Goal: Transaction & Acquisition: Download file/media

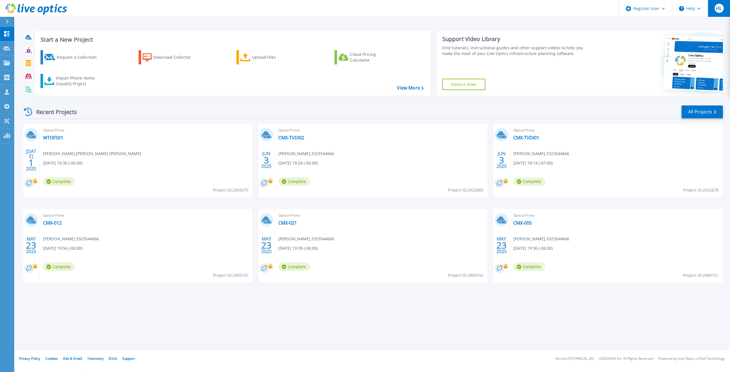
click at [718, 6] on span "HL" at bounding box center [719, 8] width 6 height 5
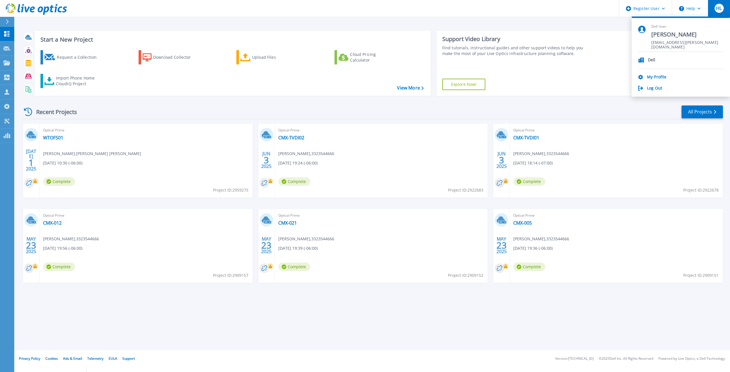
click at [650, 61] on p "Dell" at bounding box center [652, 60] width 8 height 5
click at [651, 60] on p "Dell" at bounding box center [652, 60] width 8 height 5
click at [653, 7] on div "Register User" at bounding box center [645, 8] width 53 height 17
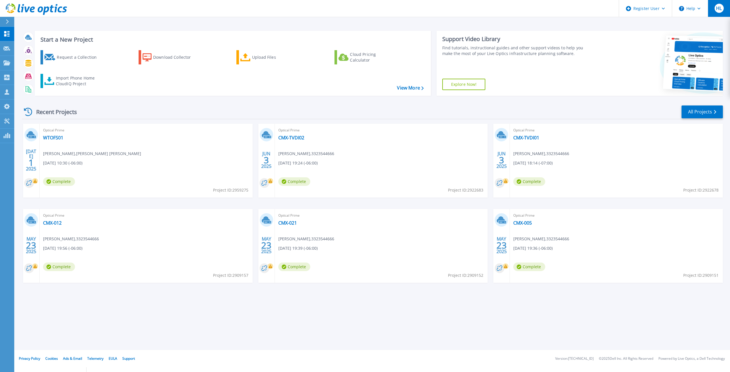
click at [719, 1] on button "HL" at bounding box center [719, 8] width 22 height 17
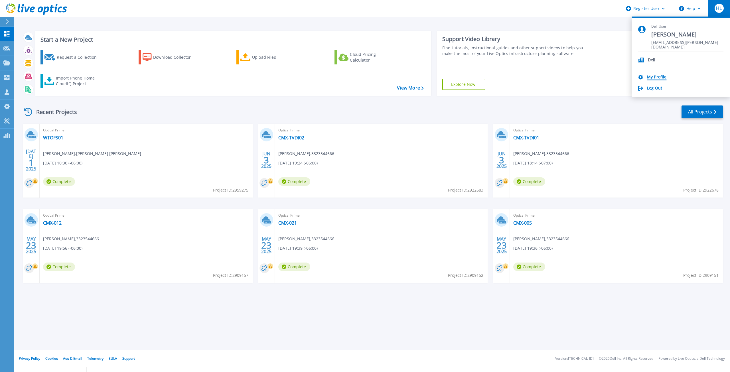
click at [654, 79] on link "My Profile" at bounding box center [656, 77] width 19 height 5
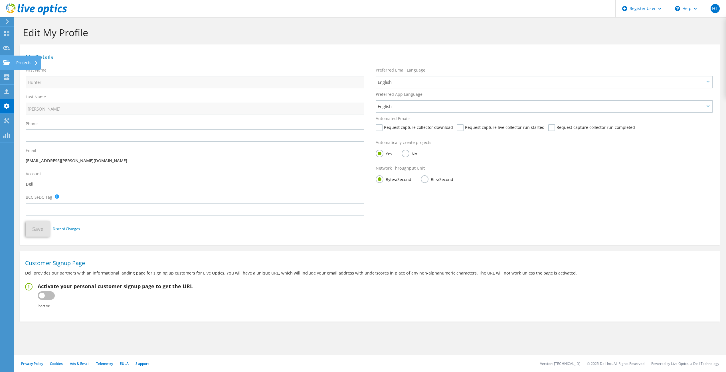
click at [9, 64] on icon at bounding box center [6, 62] width 7 height 5
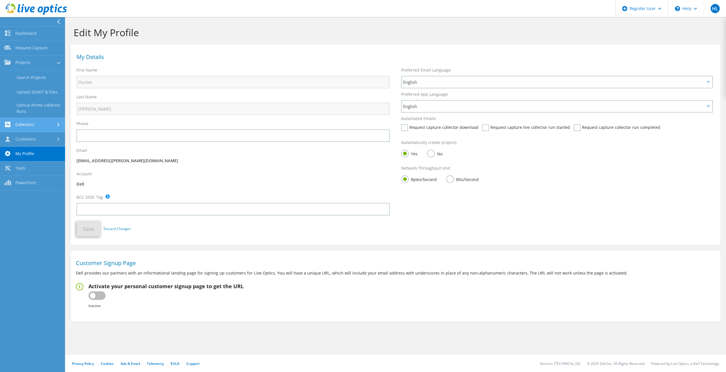
click at [47, 130] on link "Collectors" at bounding box center [32, 125] width 65 height 15
click at [43, 142] on link "Customers" at bounding box center [32, 139] width 65 height 15
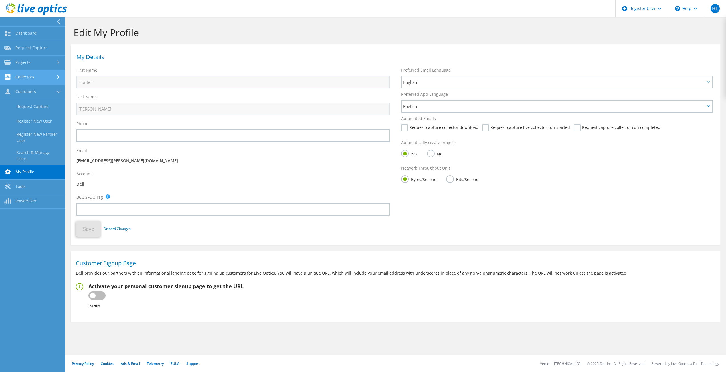
click at [44, 79] on link "Collectors" at bounding box center [32, 77] width 65 height 15
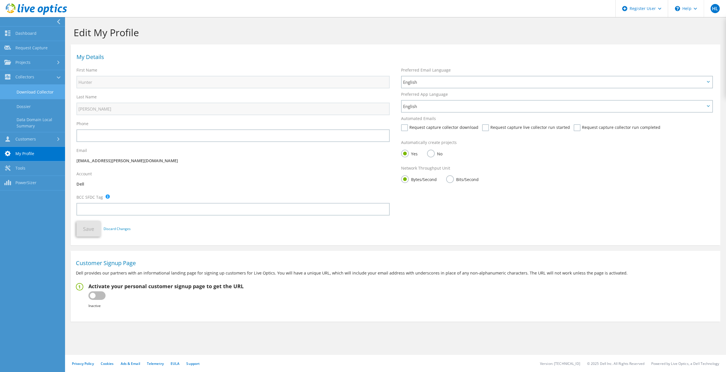
click at [43, 90] on link "Download Collector" at bounding box center [32, 92] width 65 height 15
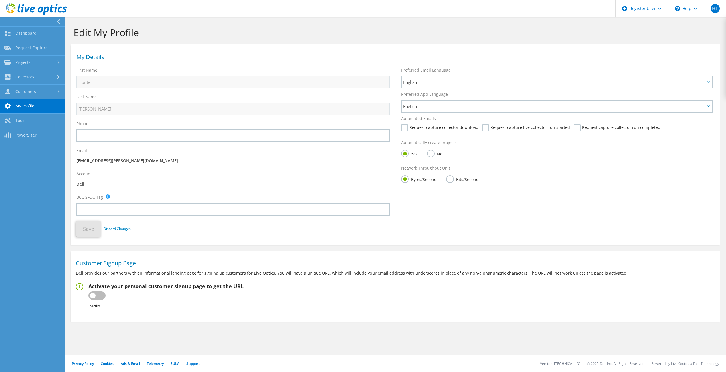
click at [43, 90] on link "Customers" at bounding box center [32, 92] width 65 height 15
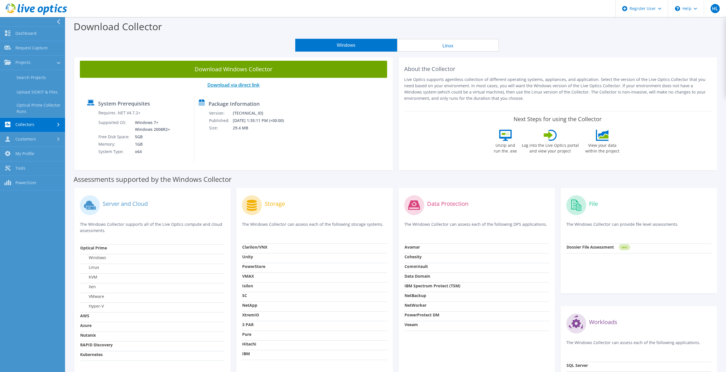
click at [249, 87] on link "Download via direct link" at bounding box center [233, 85] width 52 height 6
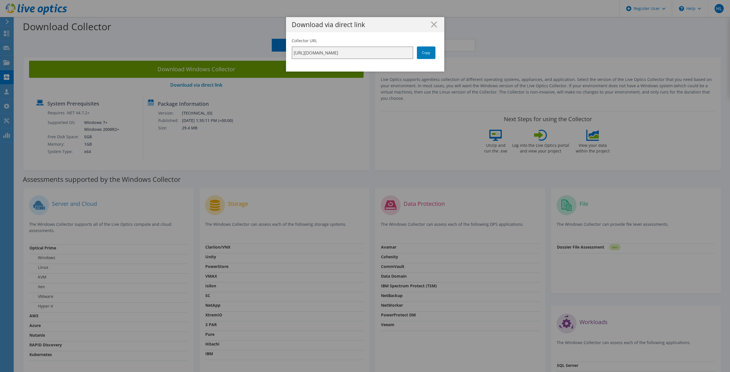
click at [292, 54] on input "[URL][DOMAIN_NAME]" at bounding box center [353, 53] width 122 height 13
click at [422, 58] on link "Copy" at bounding box center [426, 53] width 19 height 13
drag, startPoint x: 202, startPoint y: 205, endPoint x: 220, endPoint y: 219, distance: 23.0
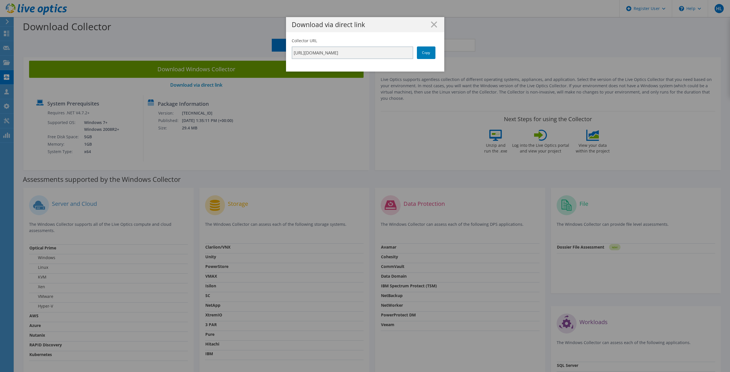
click at [202, 205] on div "Download via direct link Collector URL [URL][DOMAIN_NAME] Copy" at bounding box center [365, 186] width 730 height 338
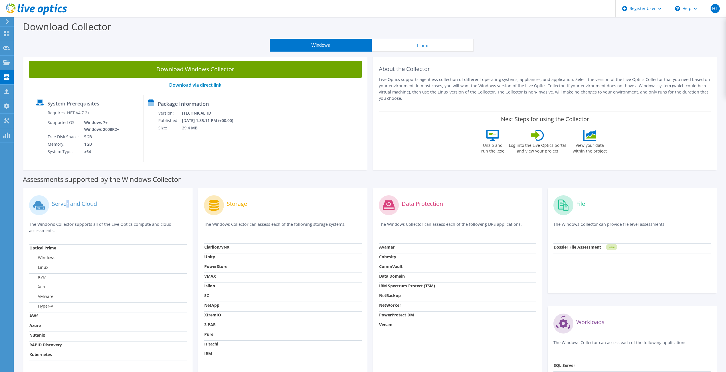
drag, startPoint x: 68, startPoint y: 192, endPoint x: 71, endPoint y: 197, distance: 6.2
click at [71, 197] on div "Server and Cloud The Windows Collector supports all of the Live Optics compute …" at bounding box center [107, 300] width 169 height 224
click at [71, 198] on div "Server and Cloud" at bounding box center [108, 206] width 158 height 24
click at [72, 202] on label "Server and Cloud" at bounding box center [74, 204] width 45 height 6
click at [74, 205] on label "Server and Cloud" at bounding box center [74, 204] width 45 height 6
